Goal: Transaction & Acquisition: Purchase product/service

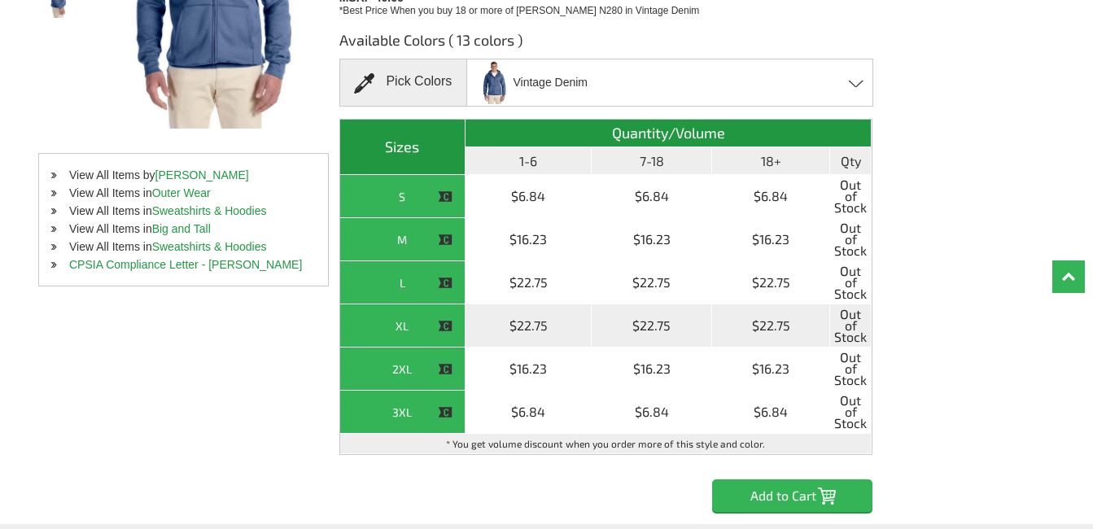
scroll to position [163, 0]
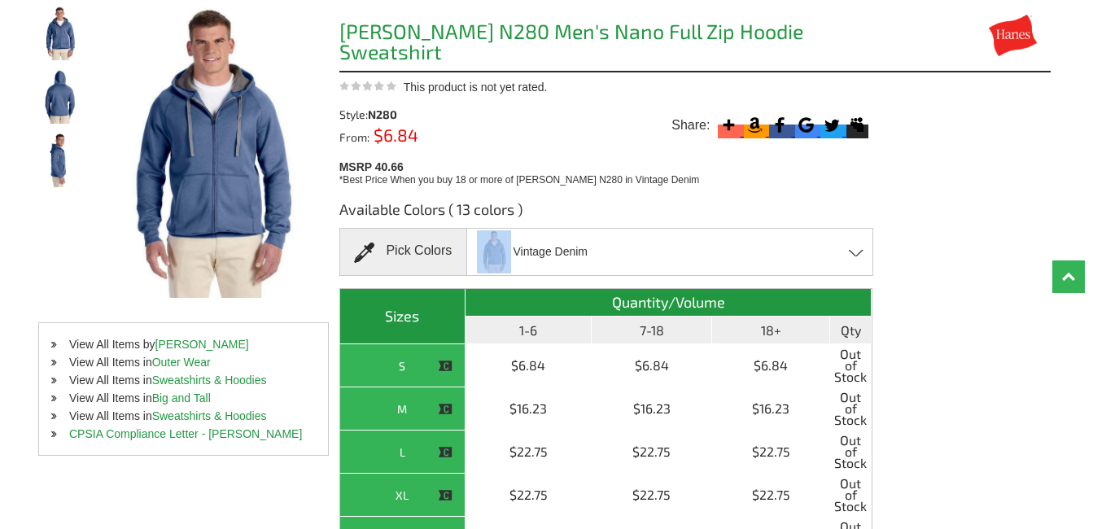
click at [513, 255] on span "Vintage Denim" at bounding box center [531, 252] width 112 height 46
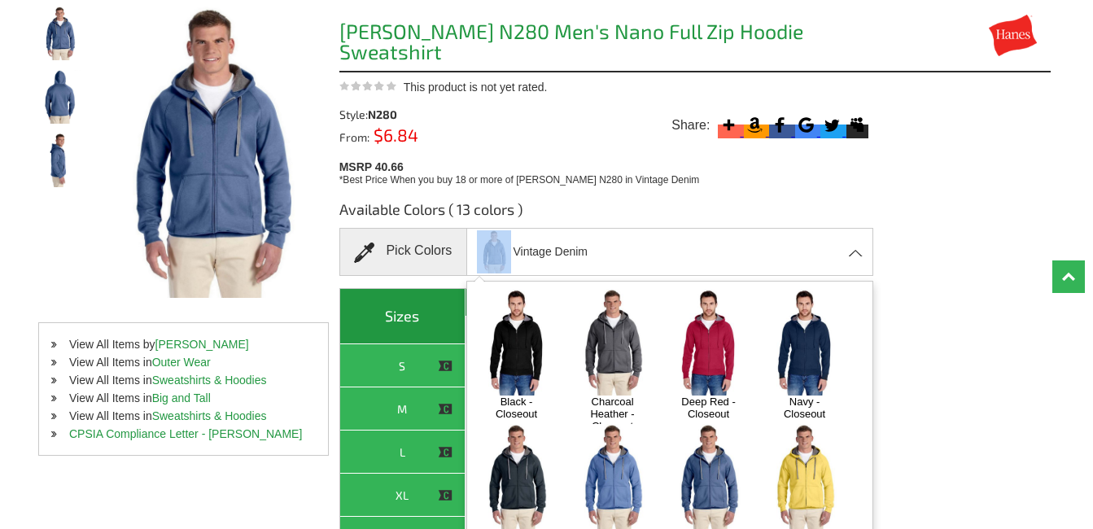
click at [809, 439] on img at bounding box center [803, 477] width 85 height 107
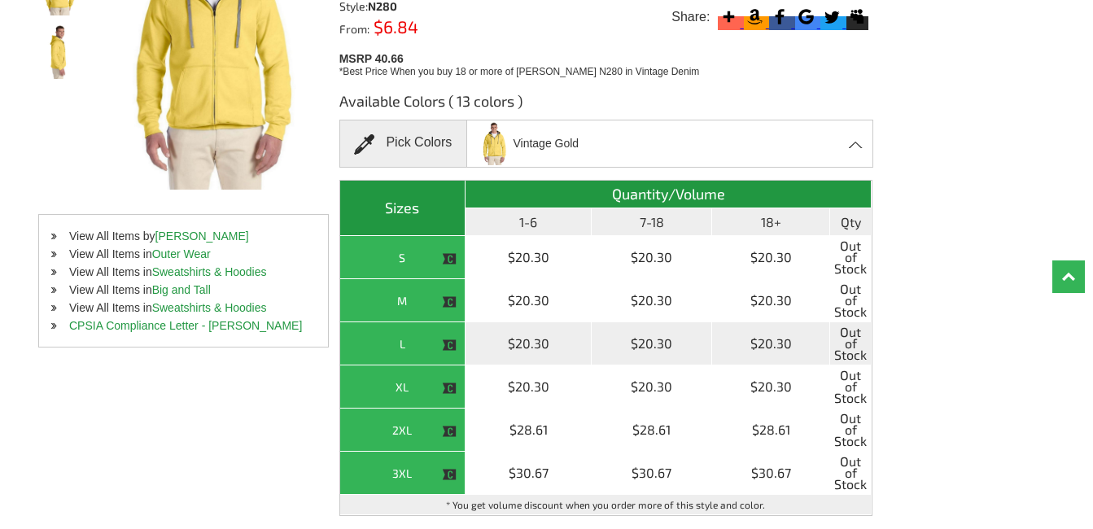
scroll to position [244, 0]
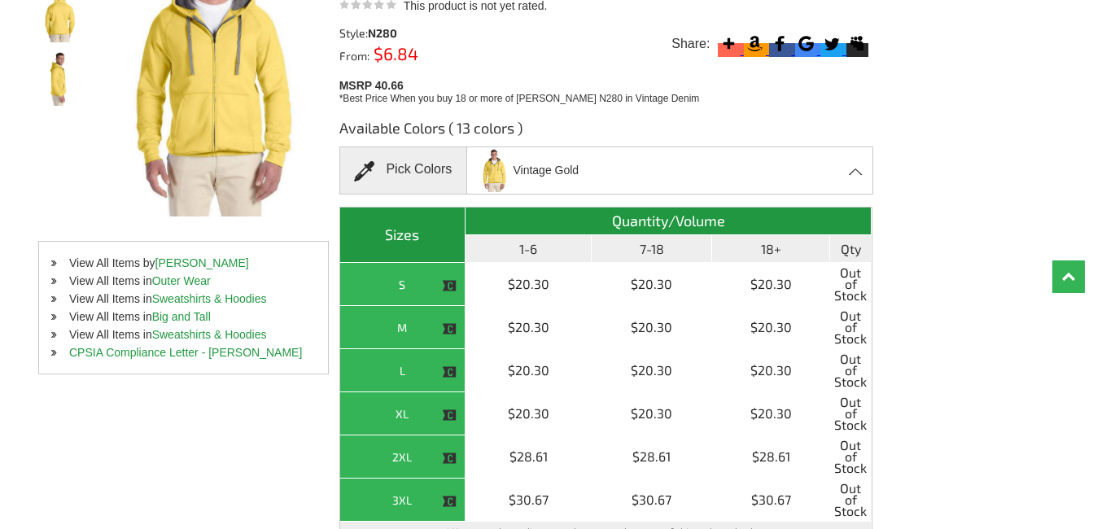
click at [718, 179] on div "Vintage Gold Black - Closeout Charcoal Heather - Closeout Deep Red - Closeout N…" at bounding box center [669, 170] width 407 height 48
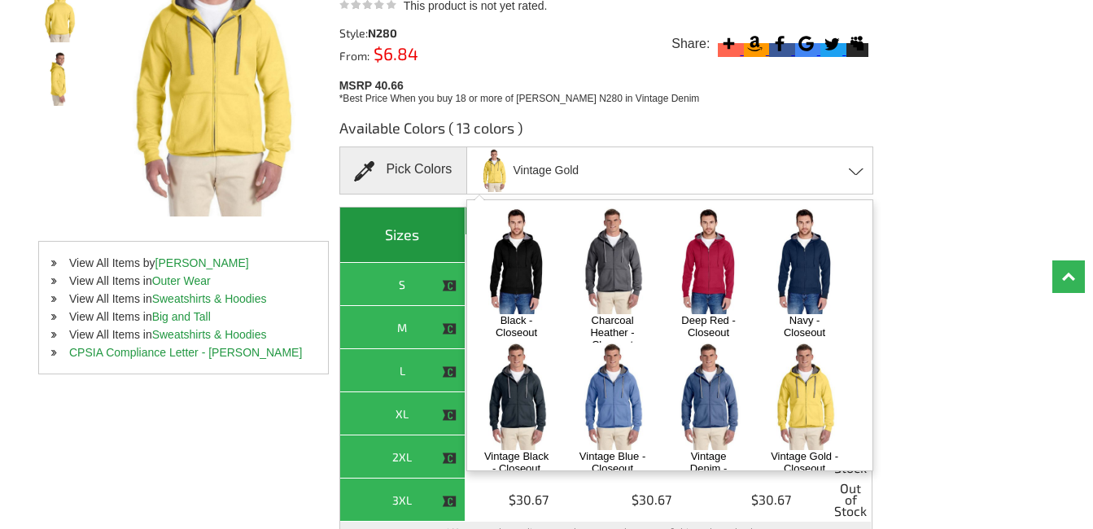
click at [527, 250] on img at bounding box center [515, 260] width 85 height 107
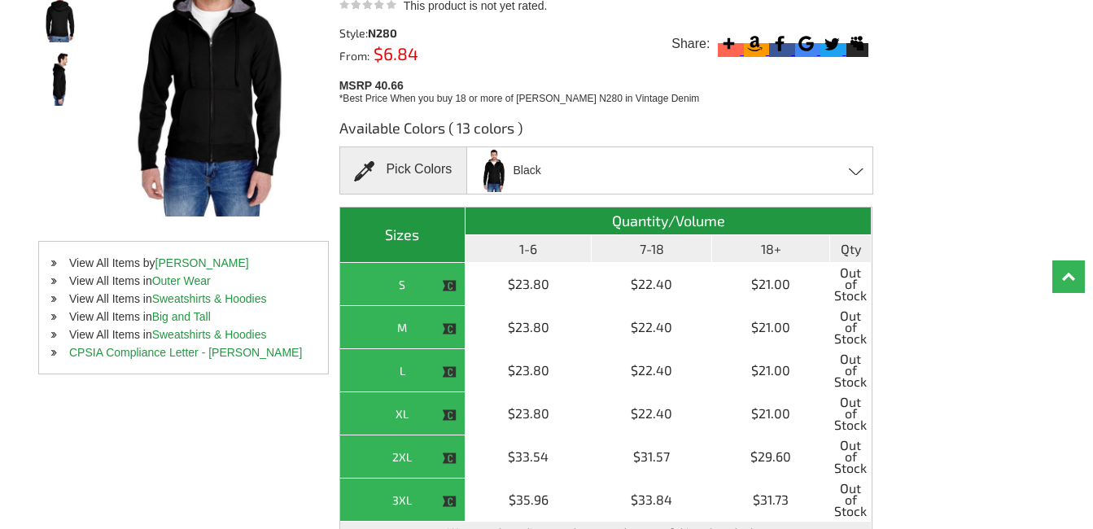
click at [638, 178] on div "Black Black - Closeout Charcoal Heather - Closeout Deep Red - Closeout Navy - C…" at bounding box center [669, 170] width 407 height 48
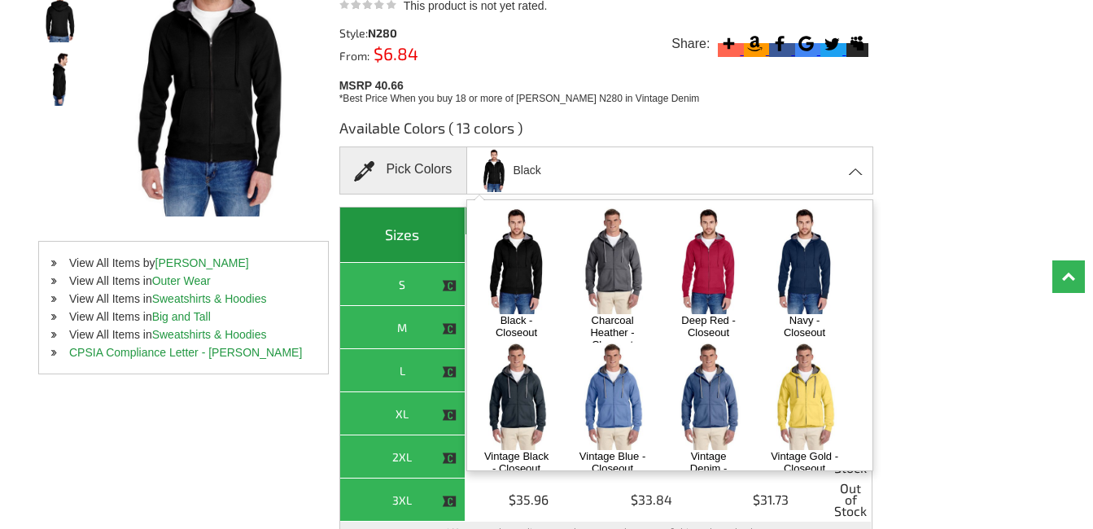
click at [692, 261] on img at bounding box center [707, 260] width 85 height 107
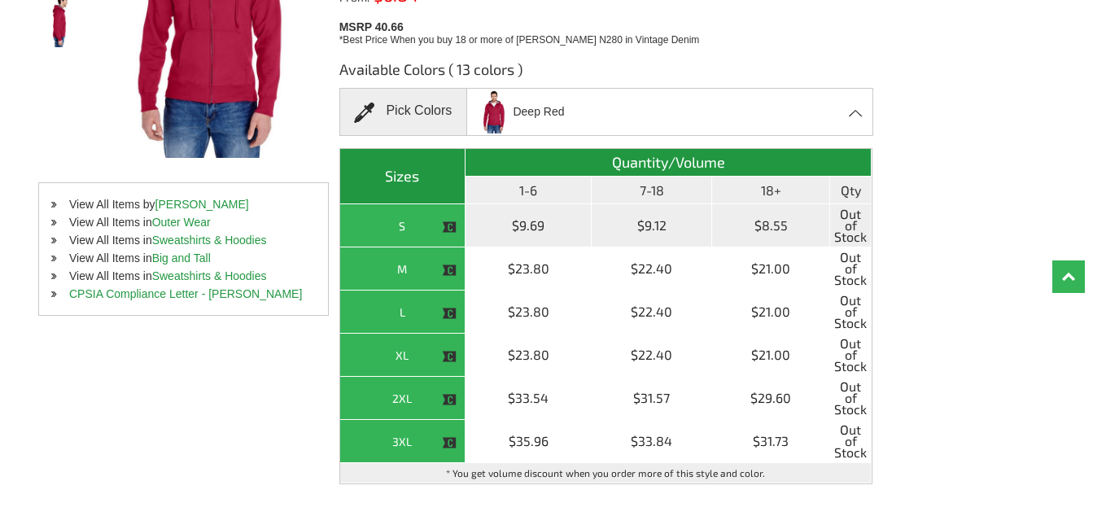
scroll to position [325, 0]
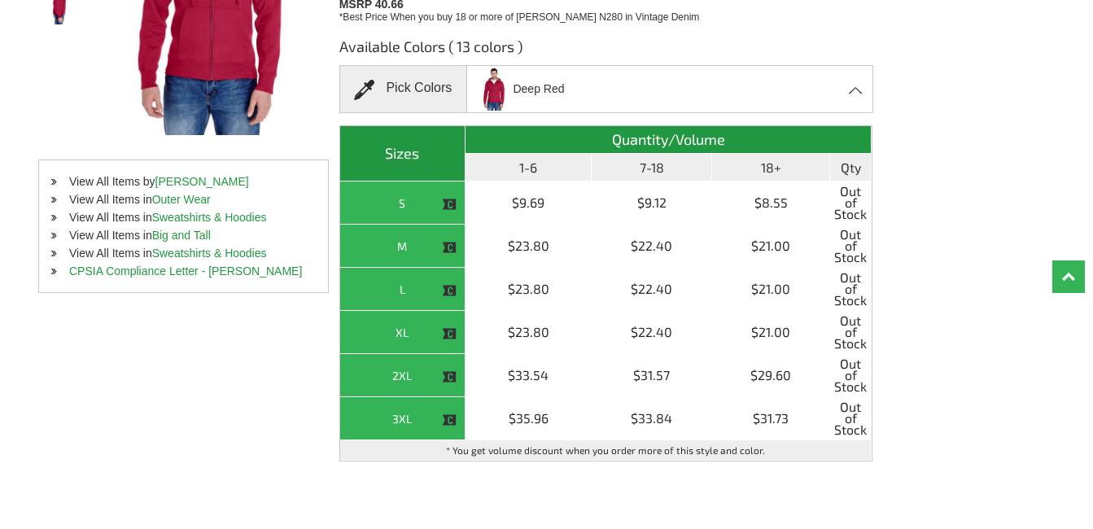
click at [597, 94] on div "Deep Red Black - Closeout Charcoal Heather - Closeout Deep Red - Closeout Navy …" at bounding box center [669, 89] width 407 height 48
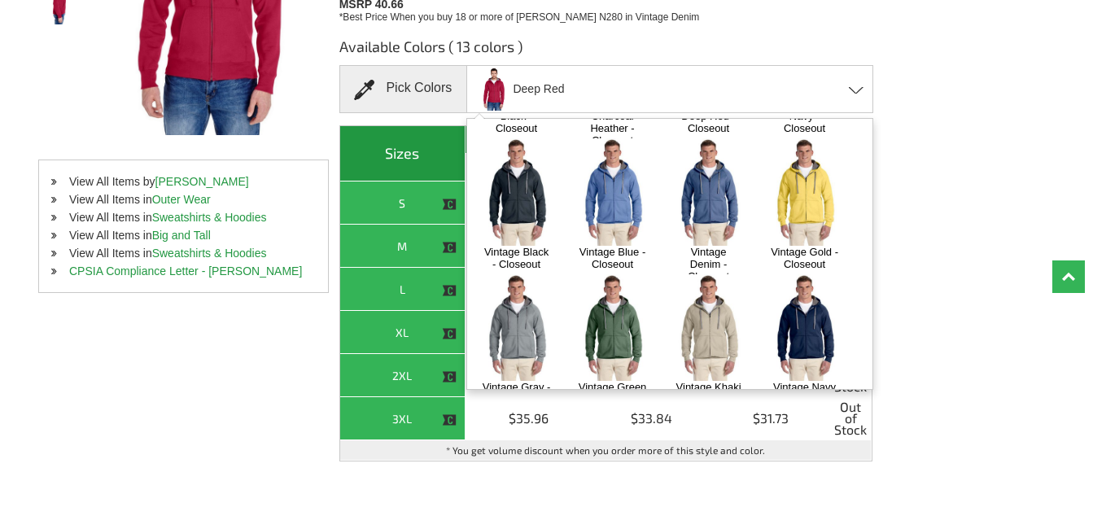
scroll to position [115, 0]
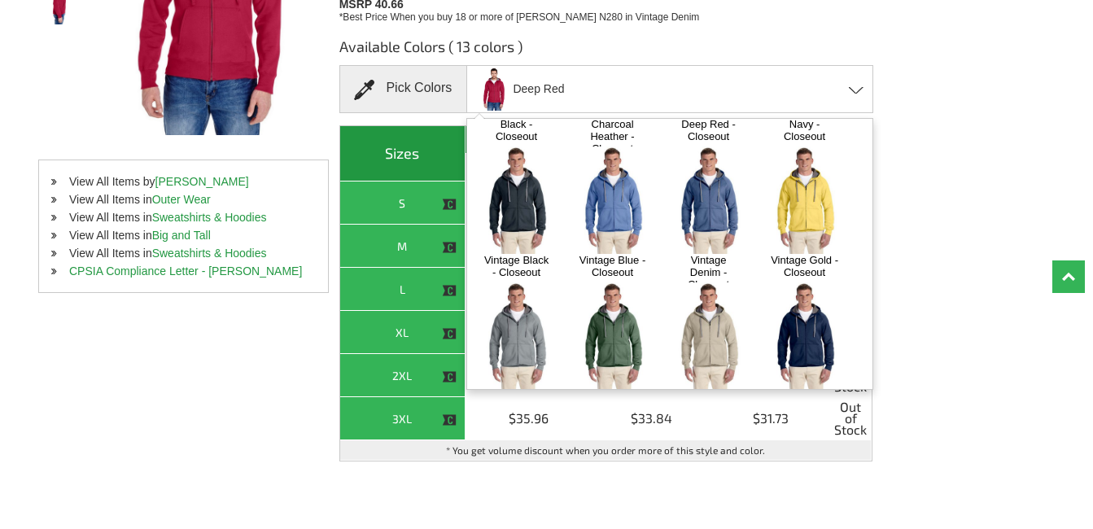
click at [635, 315] on img at bounding box center [611, 335] width 85 height 107
